Goal: Navigation & Orientation: Go to known website

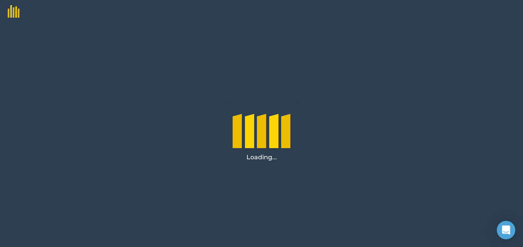
click at [398, 131] on div "Loading..." at bounding box center [261, 135] width 523 height 224
